Goal: Information Seeking & Learning: Learn about a topic

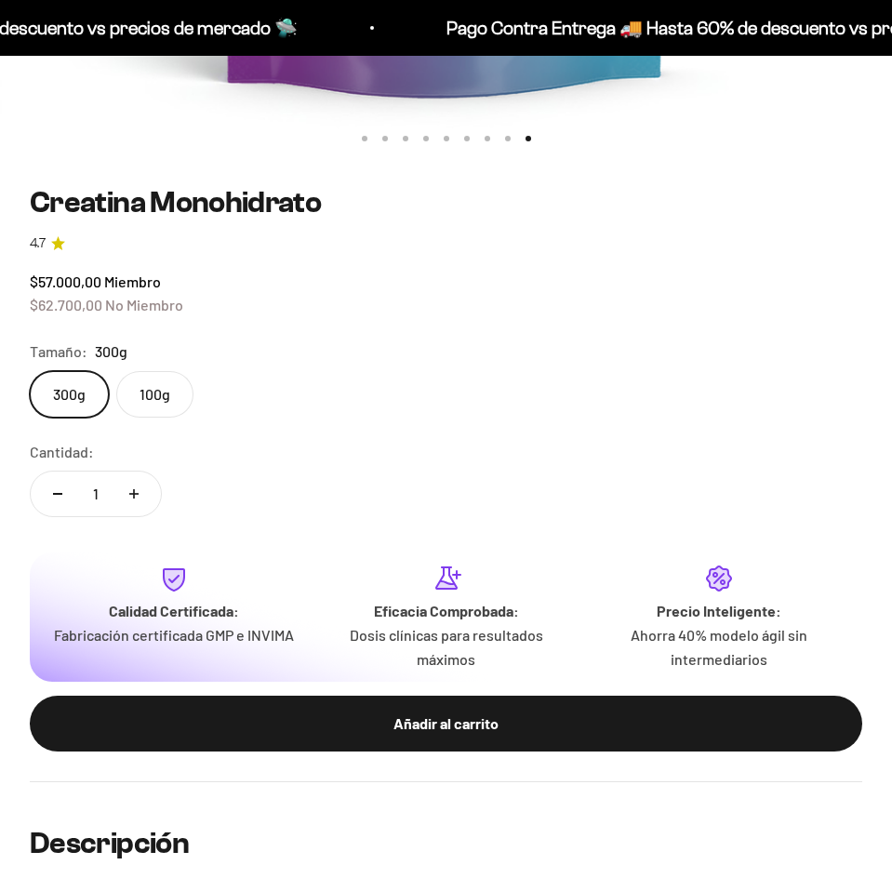
scroll to position [0, 7150]
click at [146, 396] on label "100g" at bounding box center [154, 394] width 77 height 46
click at [30, 371] on input "100g" at bounding box center [29, 370] width 1 height 1
radio input "true"
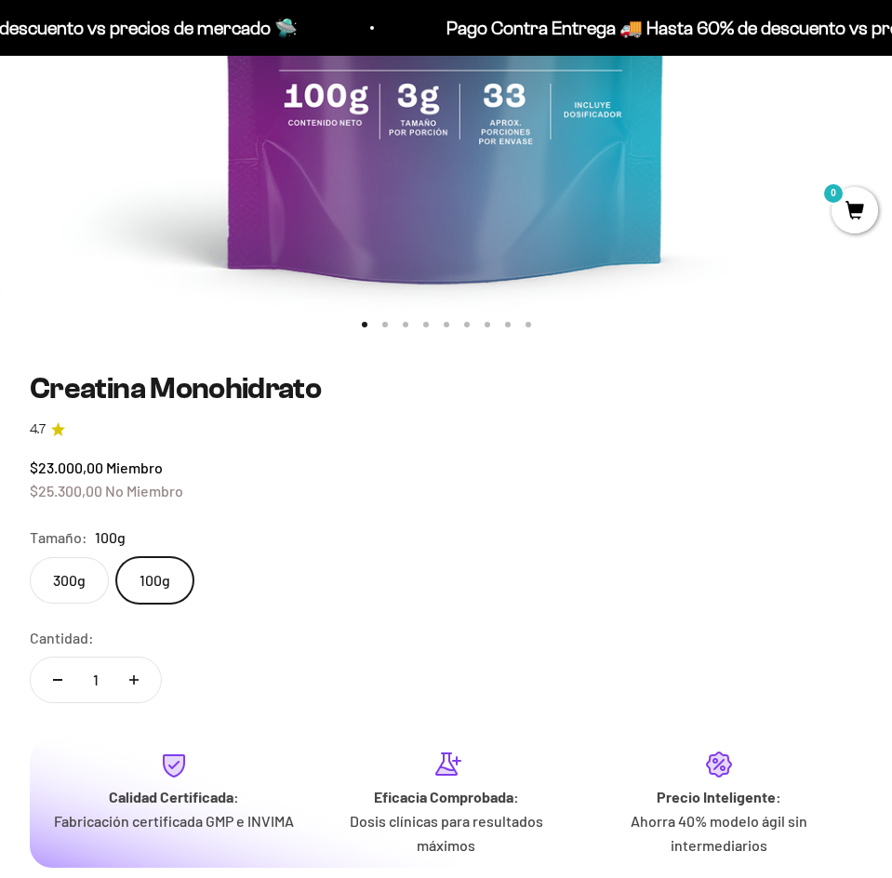
click at [129, 675] on icon "Aumentar cantidad" at bounding box center [133, 679] width 9 height 9
click at [62, 685] on button "Reducir cantidad" at bounding box center [58, 679] width 54 height 45
type input "1"
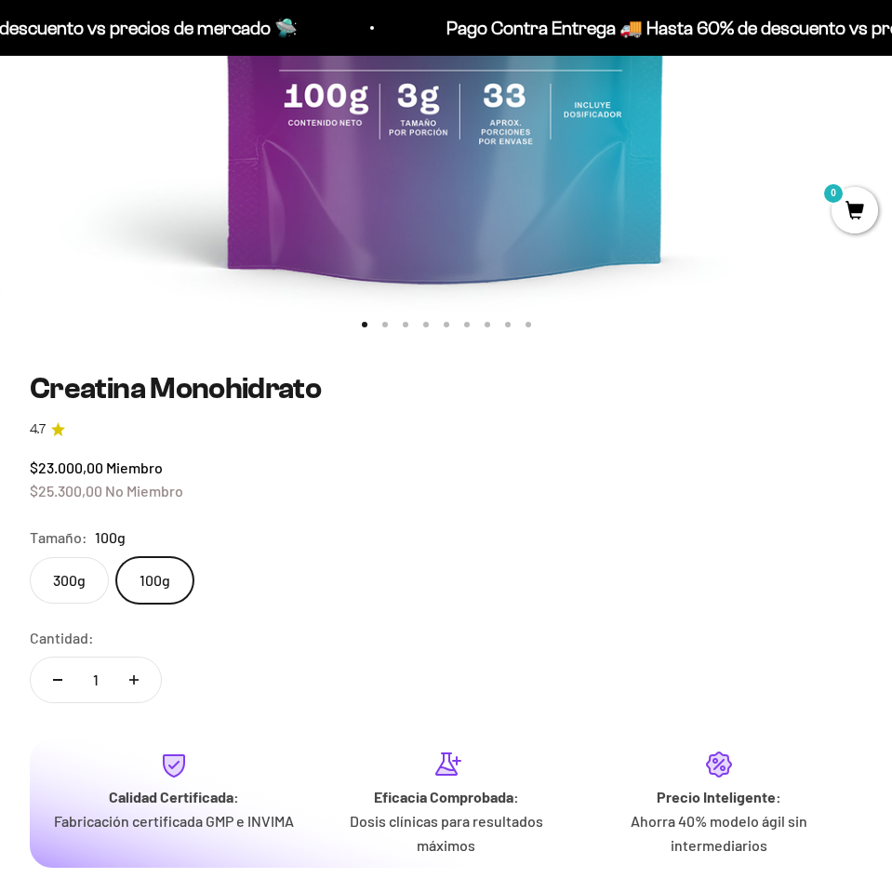
click at [62, 685] on button "Reducir cantidad" at bounding box center [58, 679] width 54 height 45
click at [55, 560] on label "300g" at bounding box center [69, 580] width 79 height 46
click at [30, 557] on input "300g" at bounding box center [29, 556] width 1 height 1
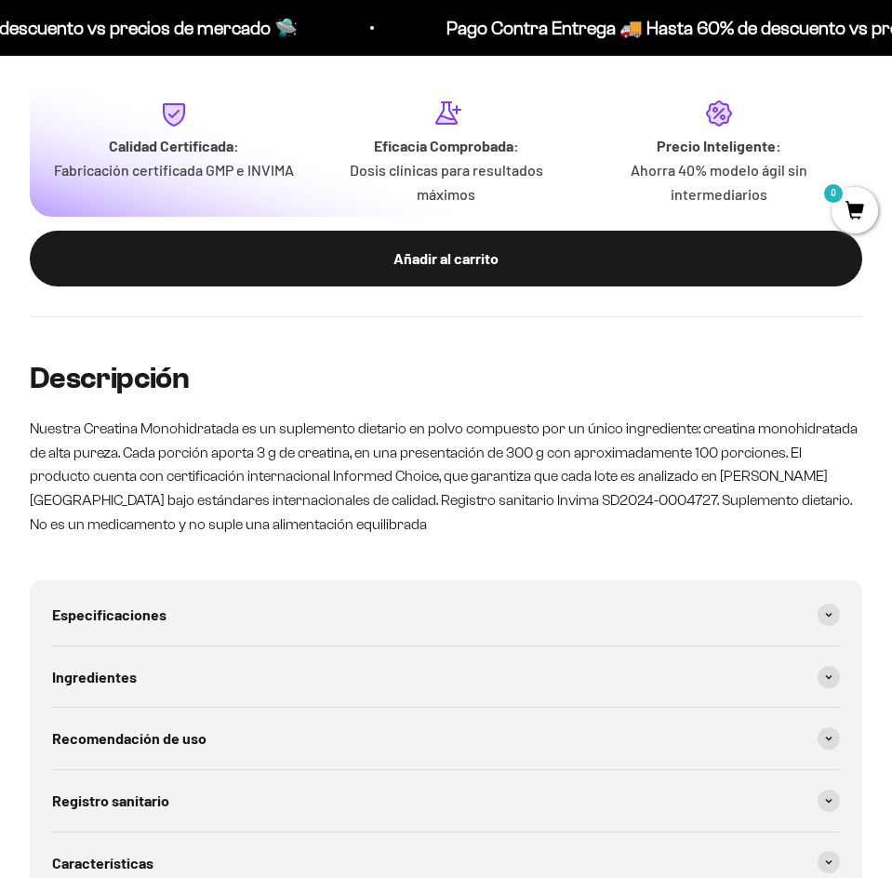
scroll to position [1674, 0]
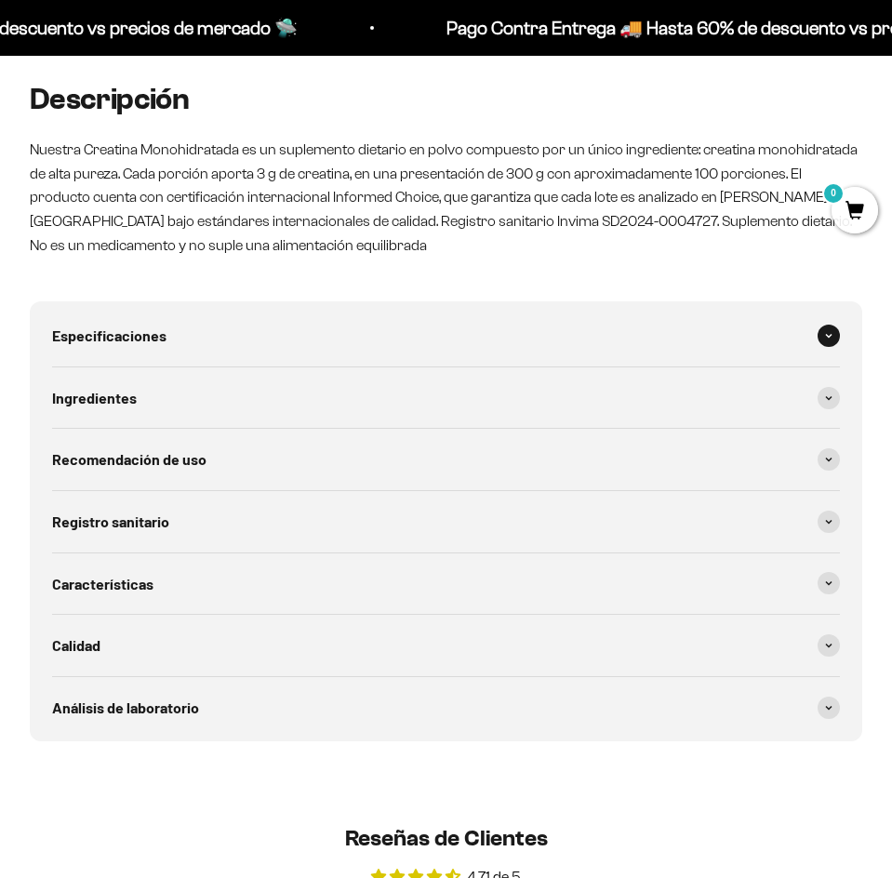
click at [286, 338] on div "Especificaciones" at bounding box center [446, 335] width 788 height 61
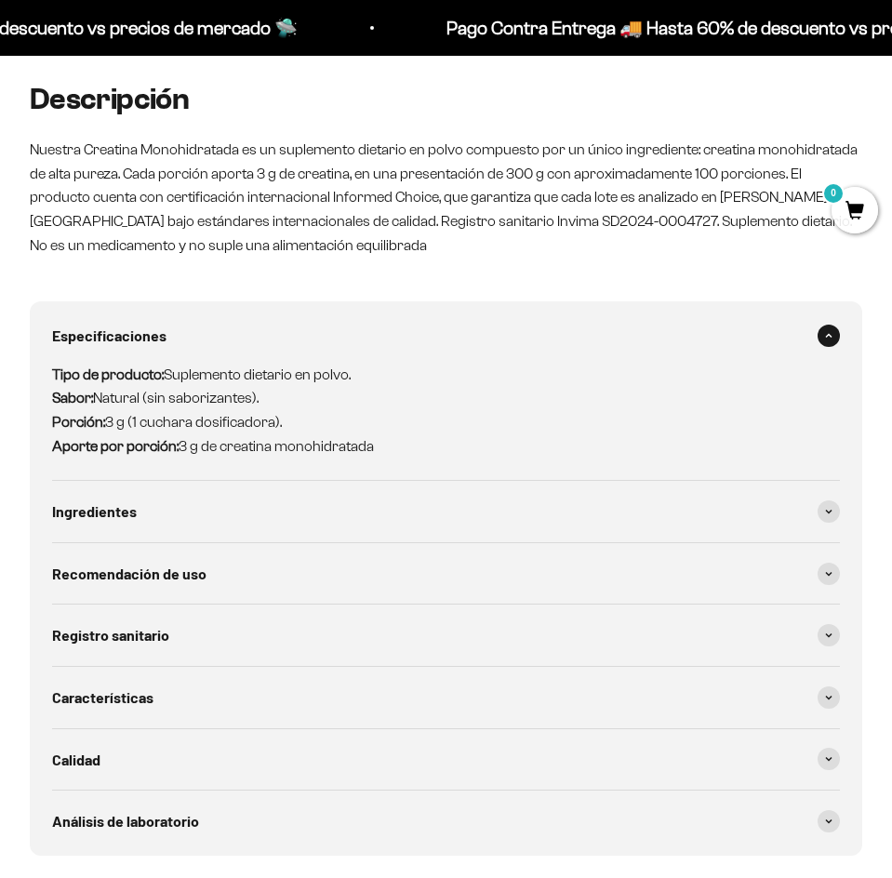
click at [286, 340] on div "Especificaciones" at bounding box center [446, 335] width 788 height 61
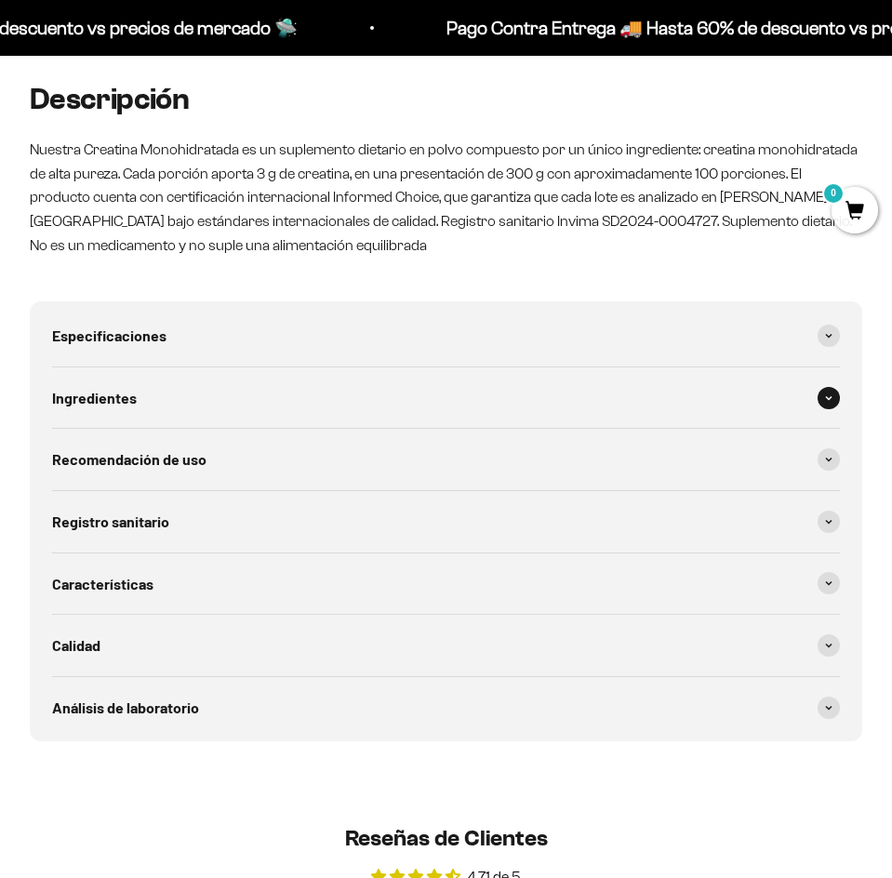
click at [261, 391] on div "Ingredientes" at bounding box center [446, 397] width 788 height 61
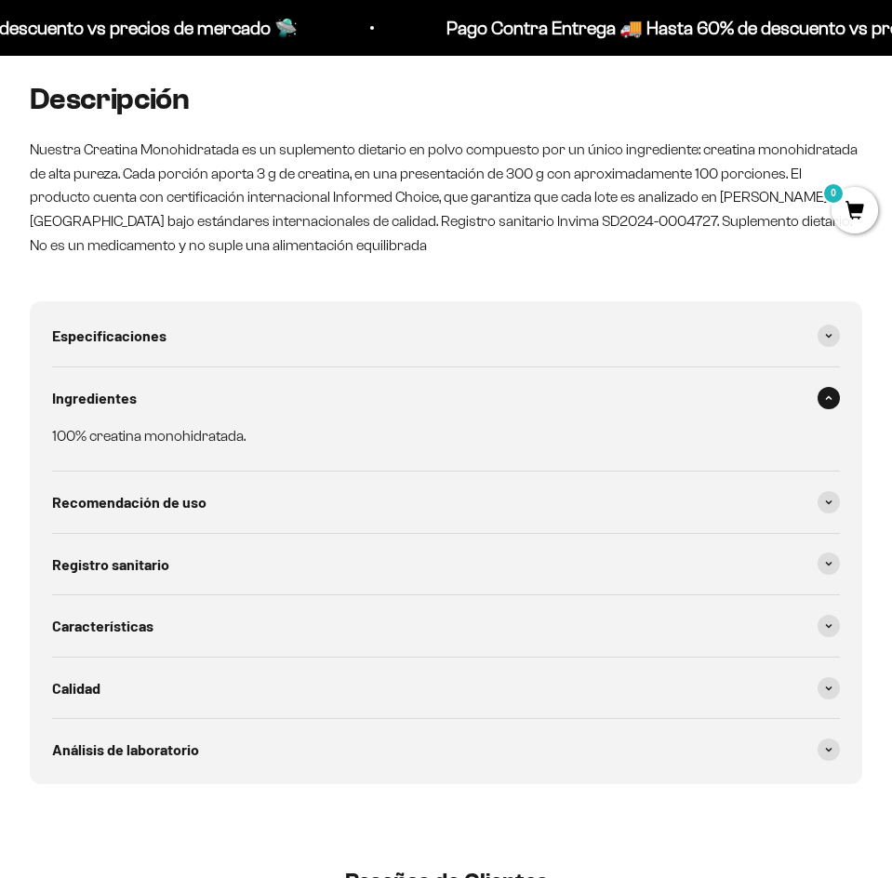
click at [261, 391] on div "Ingredientes" at bounding box center [446, 397] width 788 height 61
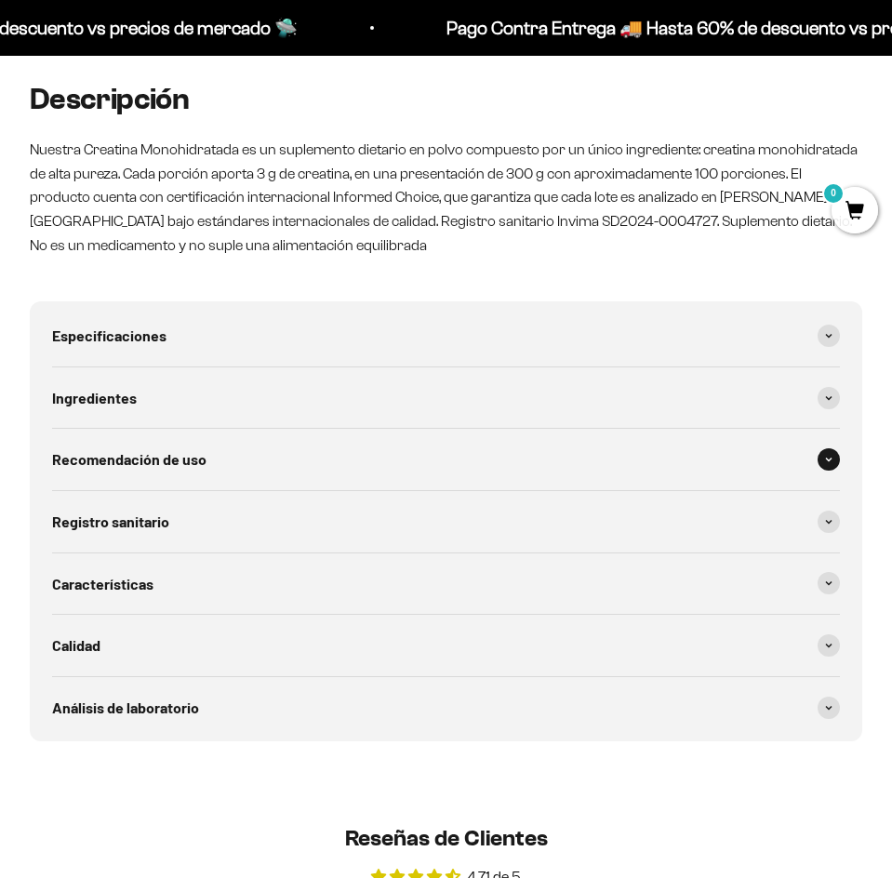
click at [252, 442] on div "Recomendación de uso" at bounding box center [446, 459] width 788 height 61
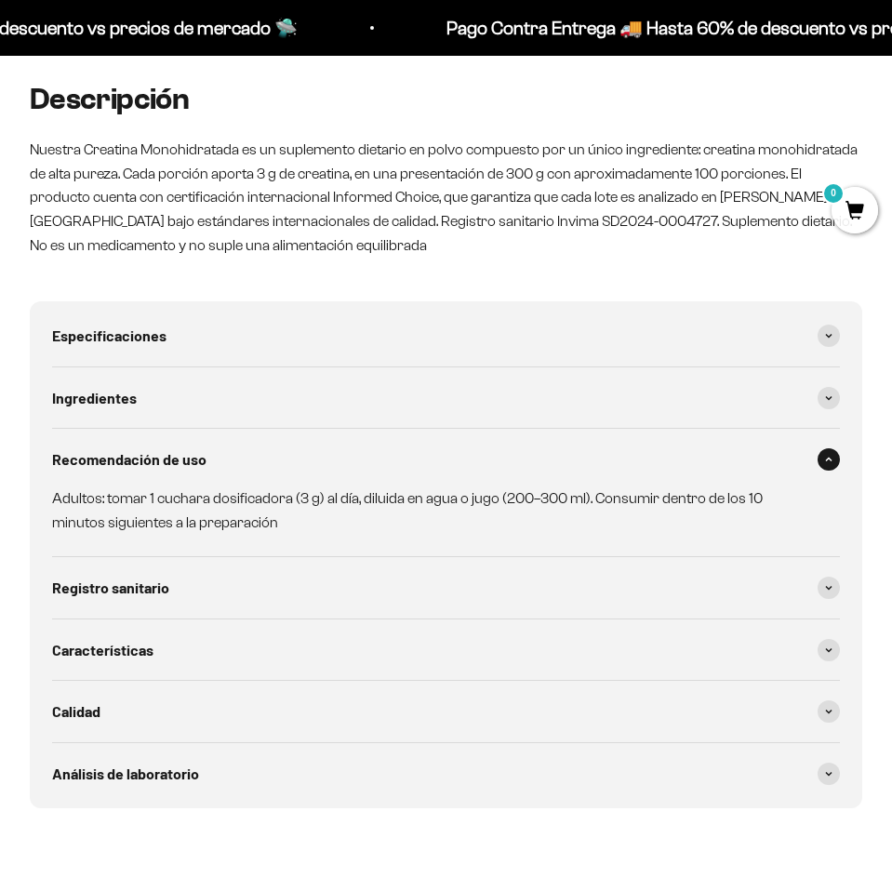
click at [252, 442] on div "Recomendación de uso" at bounding box center [446, 459] width 788 height 61
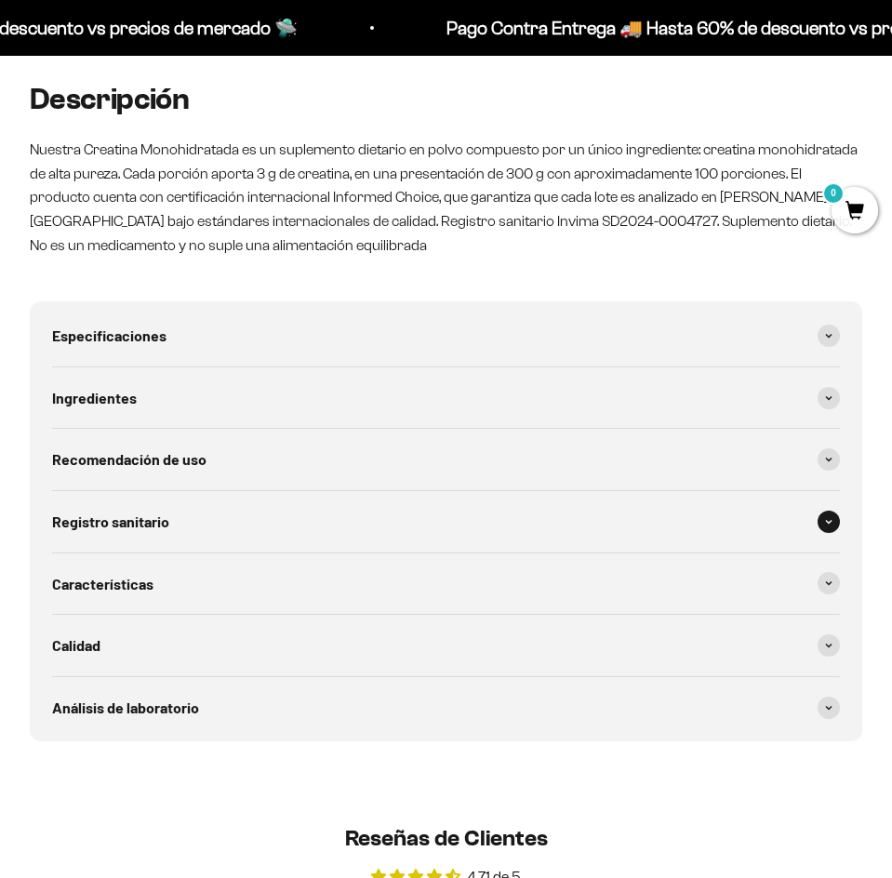
click at [249, 518] on div "Registro sanitario" at bounding box center [446, 521] width 788 height 61
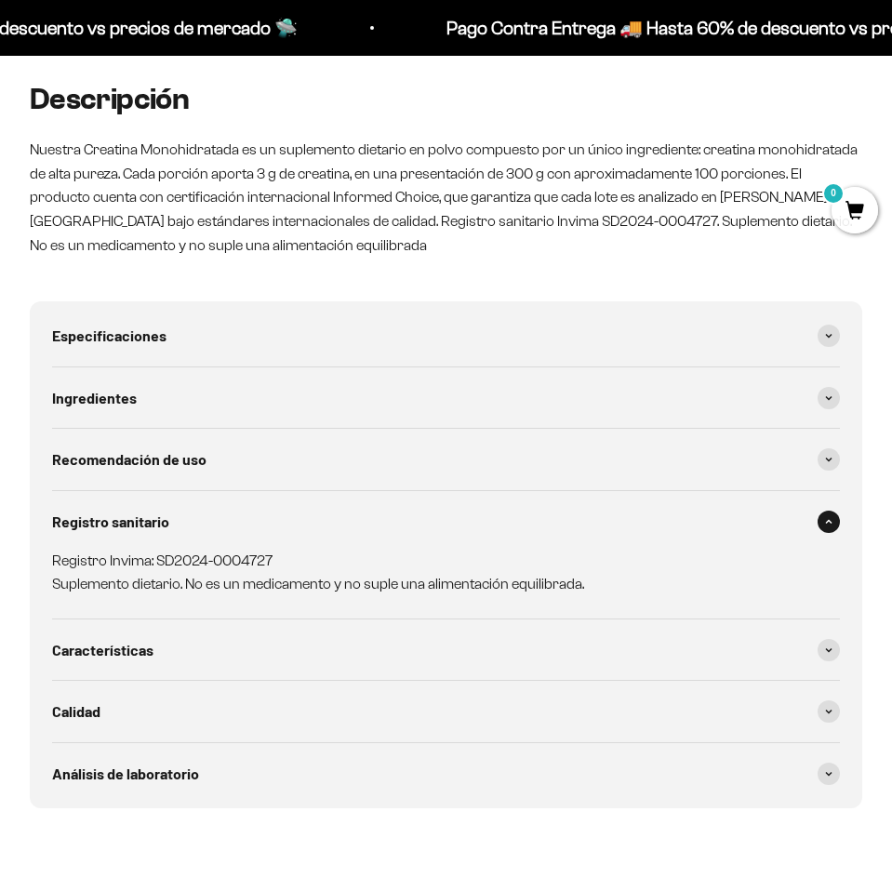
click at [249, 518] on div "Registro sanitario" at bounding box center [446, 521] width 788 height 61
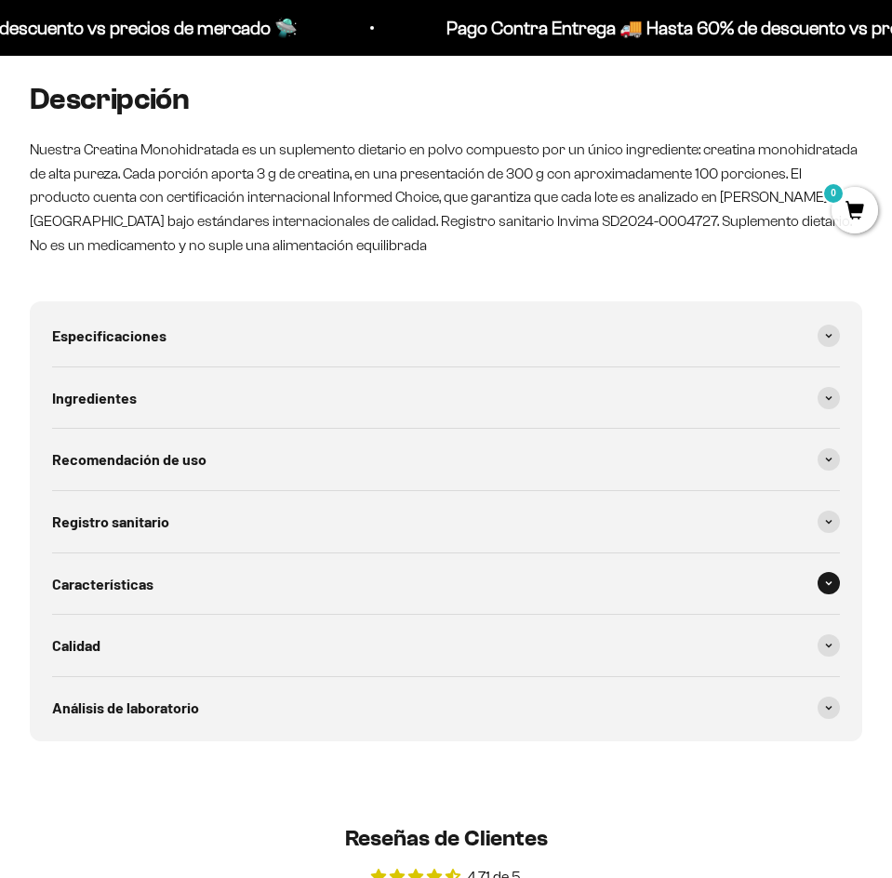
click at [222, 604] on div "Características" at bounding box center [446, 583] width 788 height 61
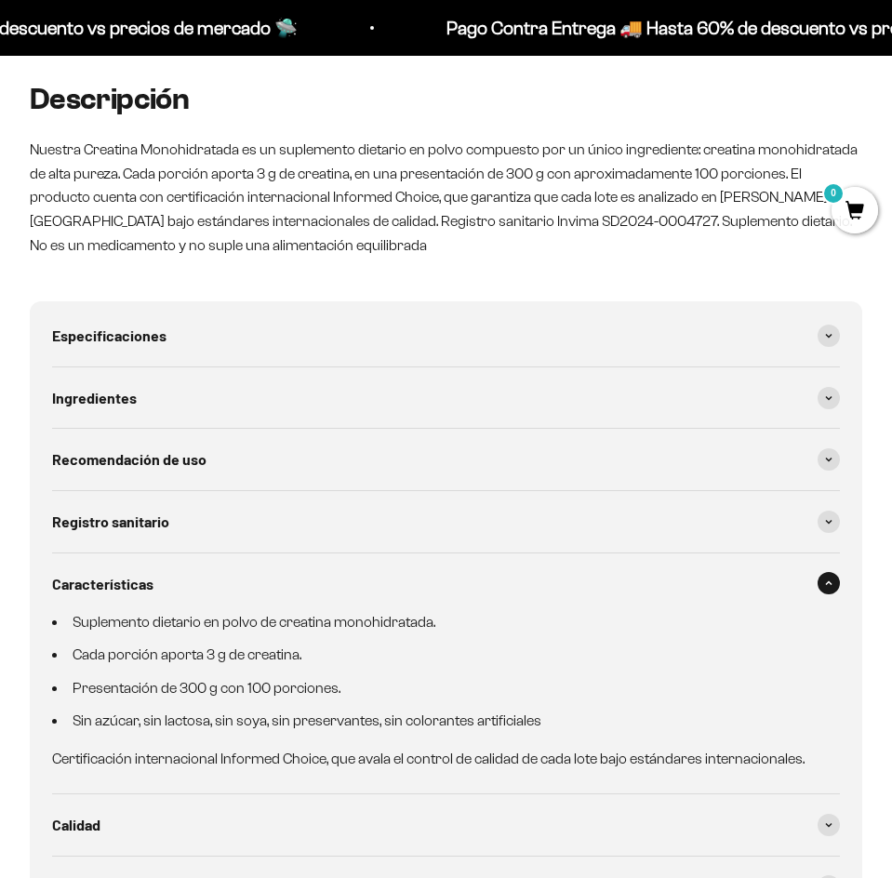
click at [225, 592] on div "Características" at bounding box center [446, 583] width 788 height 61
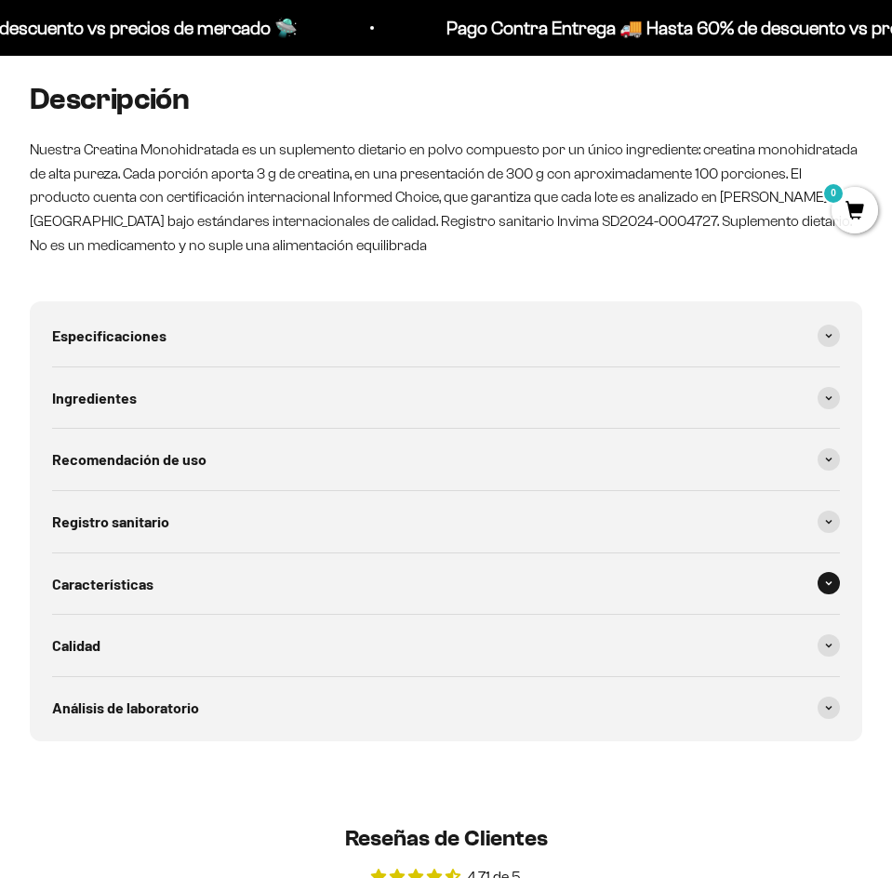
click at [228, 591] on div "Características" at bounding box center [446, 583] width 788 height 61
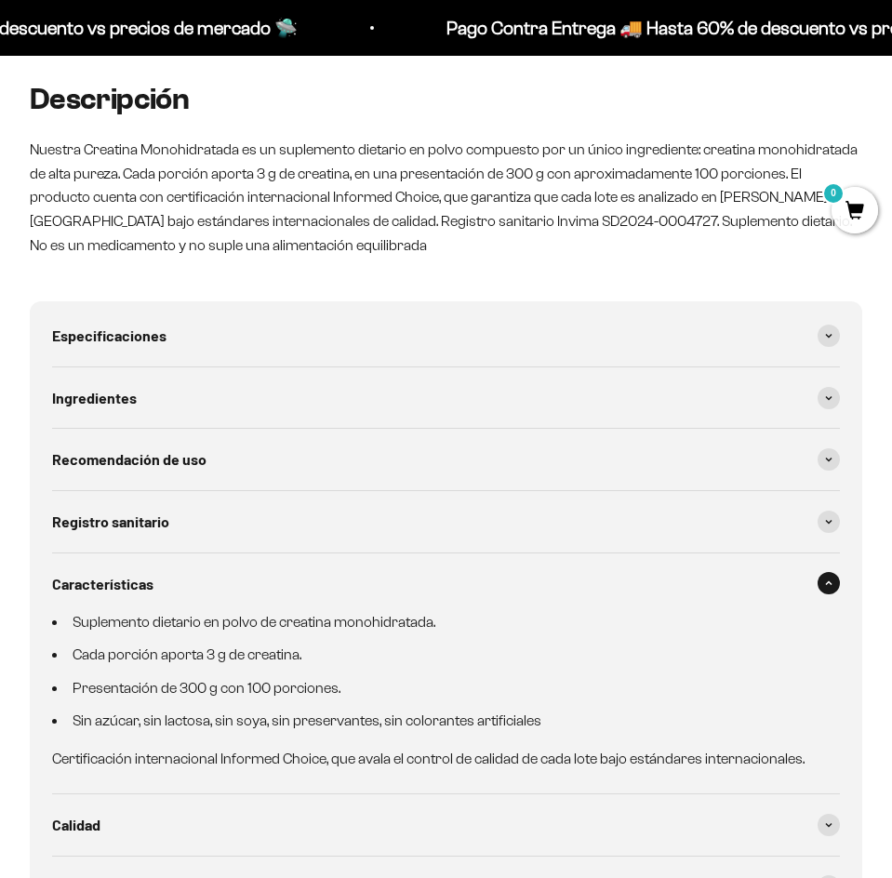
click at [228, 590] on div "Características" at bounding box center [446, 583] width 788 height 61
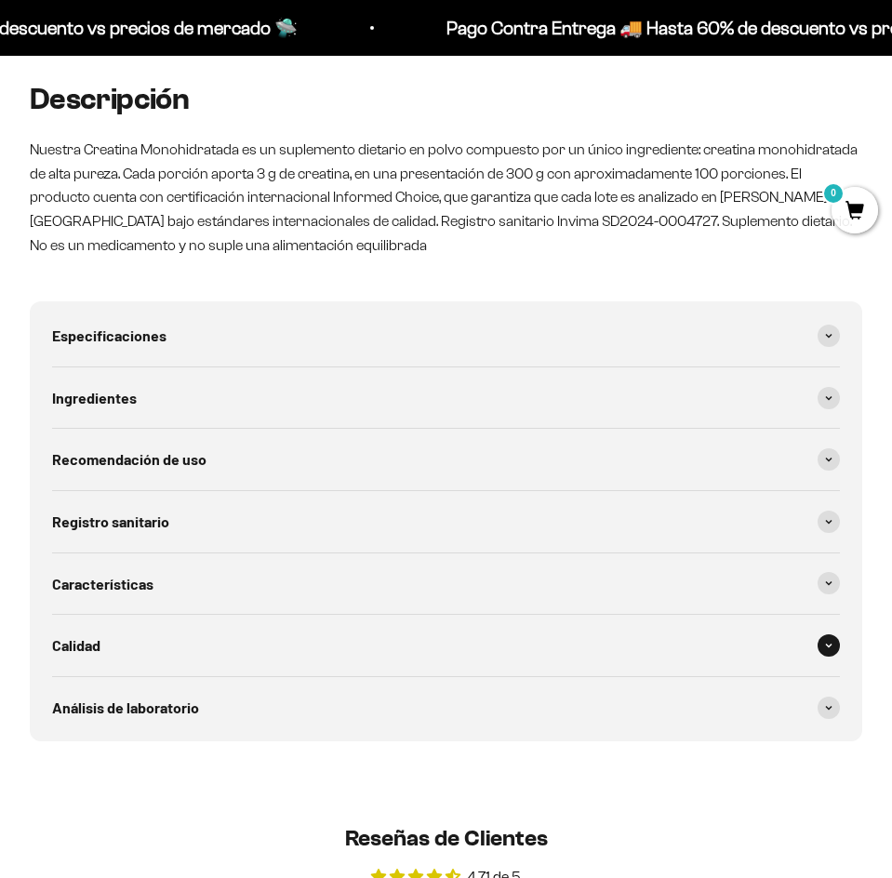
click at [234, 636] on div "Calidad" at bounding box center [446, 645] width 788 height 61
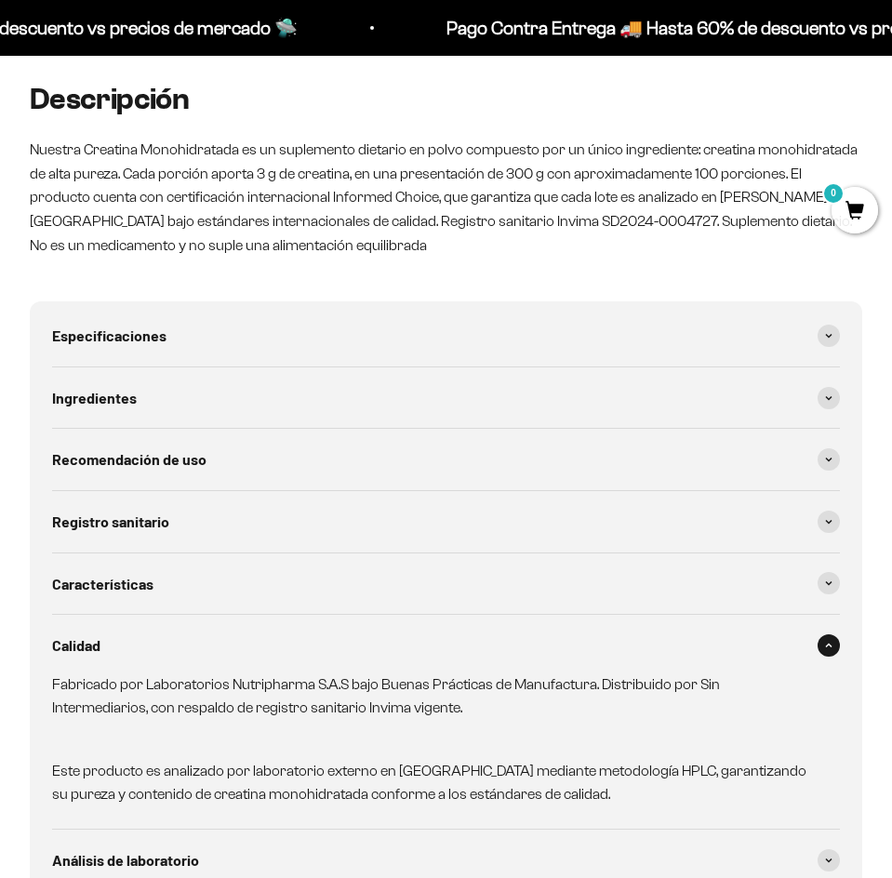
scroll to position [1860, 0]
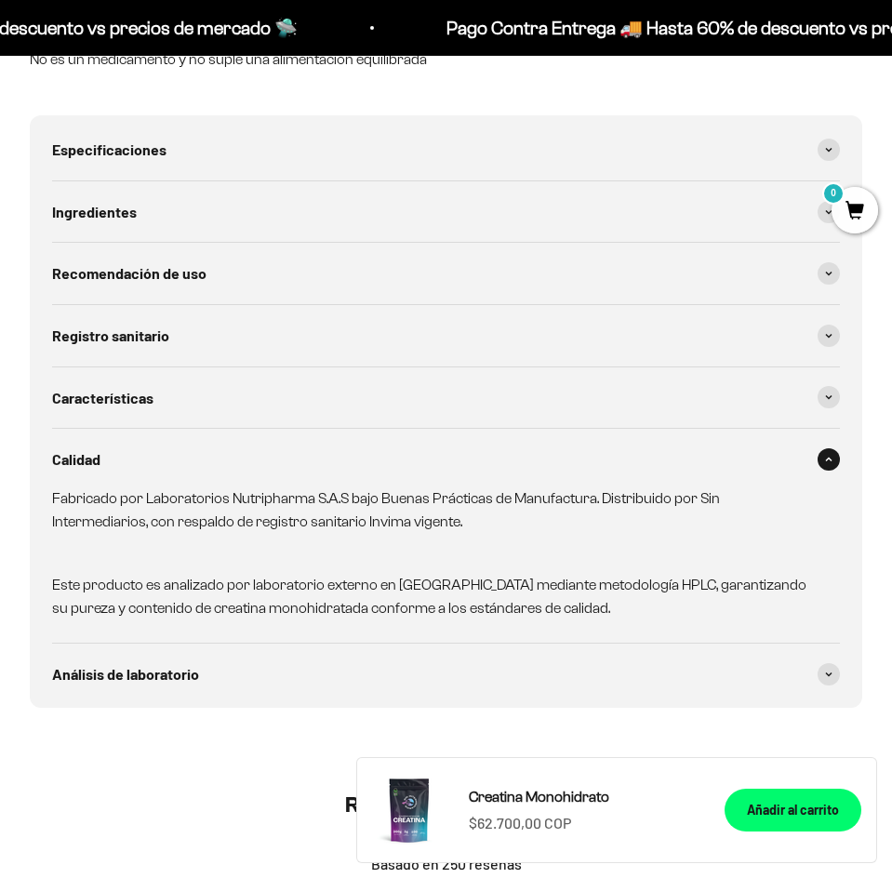
click at [248, 455] on div "Calidad" at bounding box center [446, 459] width 788 height 61
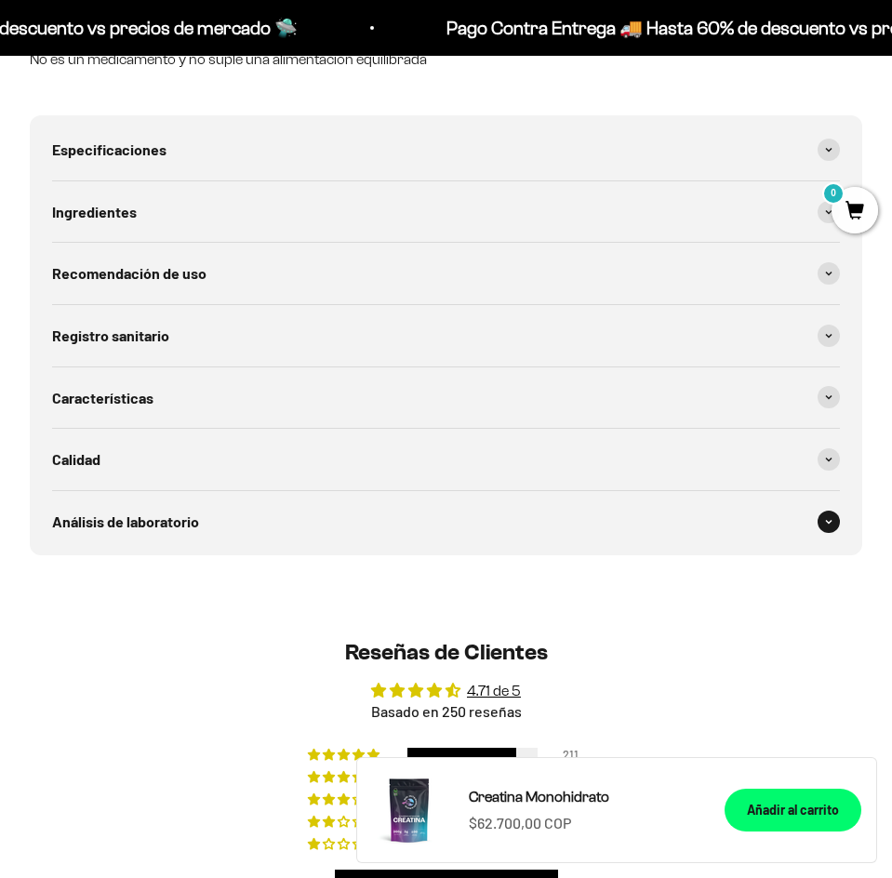
click at [236, 525] on div "Análisis de laboratorio" at bounding box center [446, 521] width 788 height 61
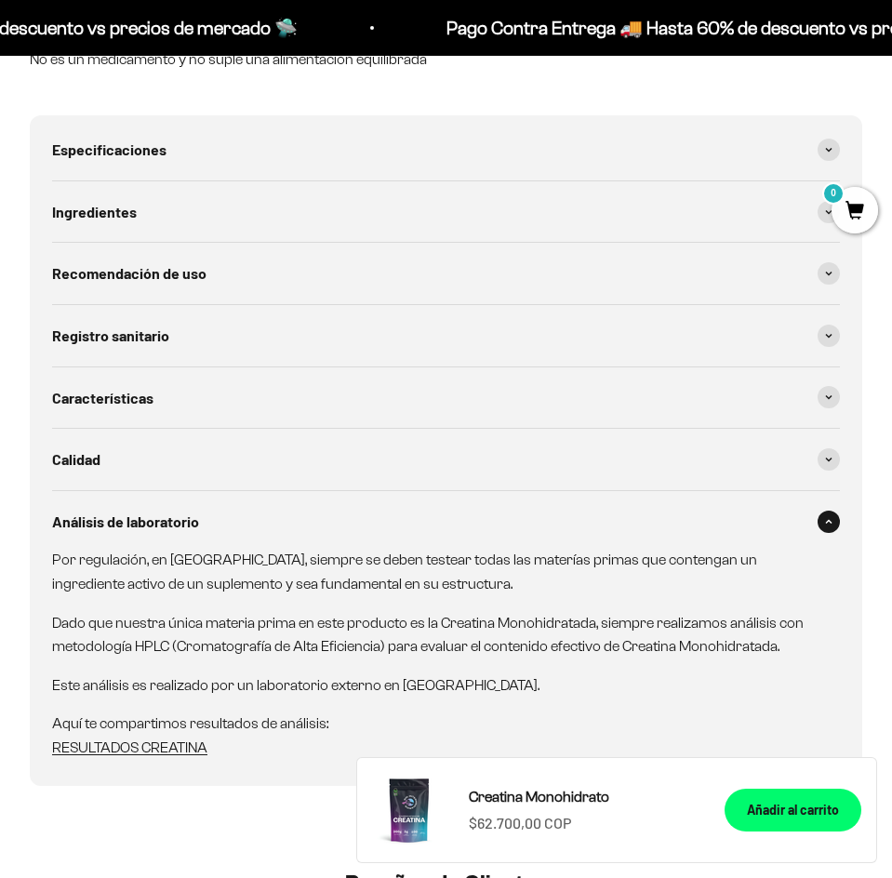
click at [236, 525] on div "Análisis de laboratorio" at bounding box center [446, 521] width 788 height 61
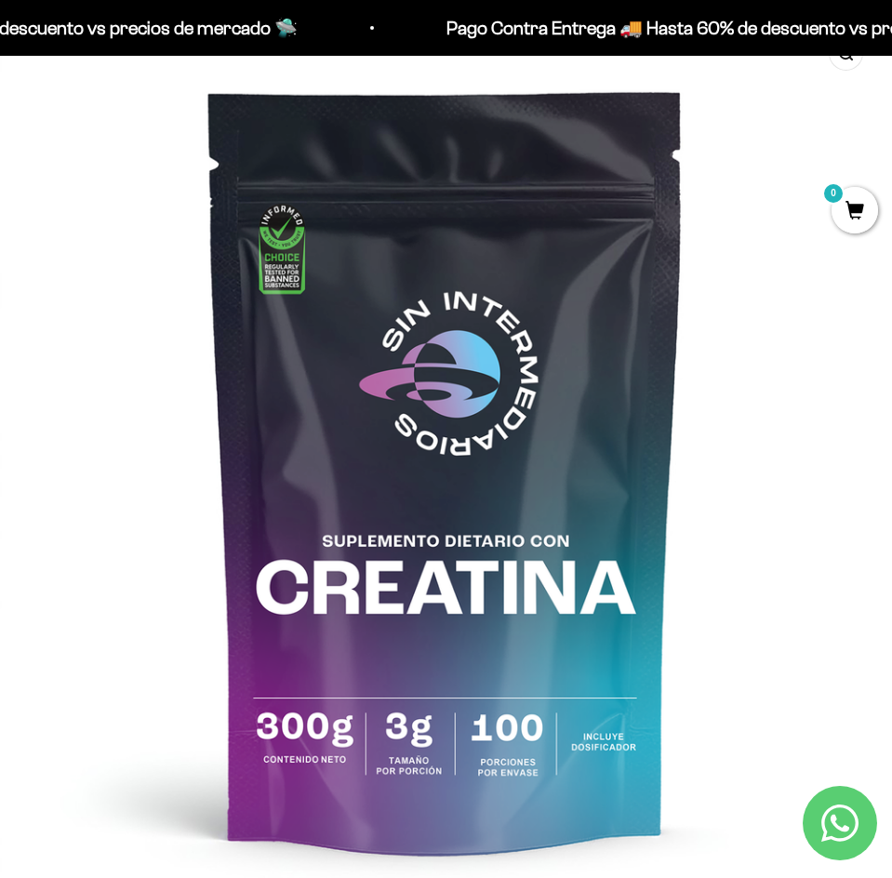
scroll to position [79, 0]
